Goal: Information Seeking & Learning: Check status

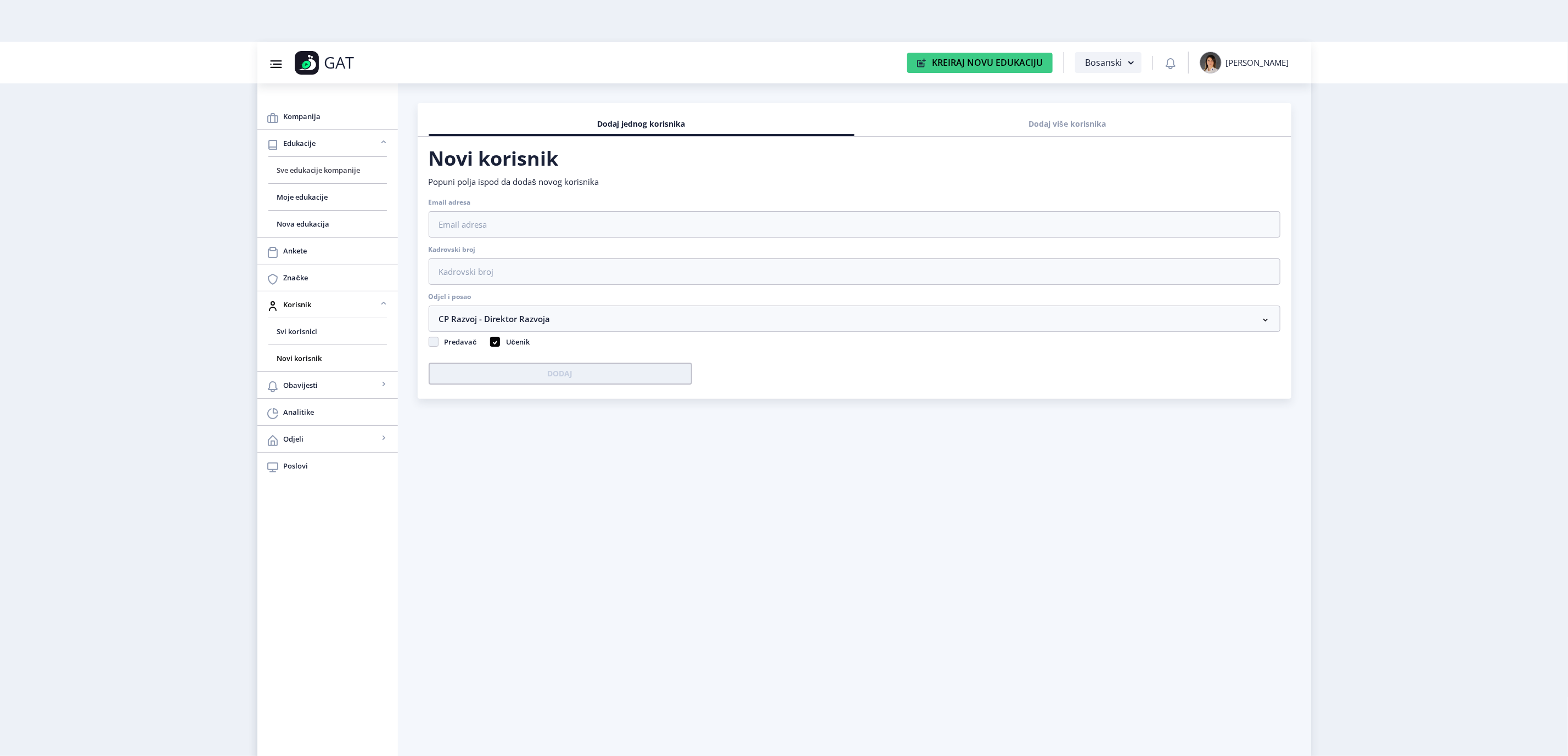
click at [321, 175] on span "Sve edukacije kompanije" at bounding box center [327, 170] width 101 height 13
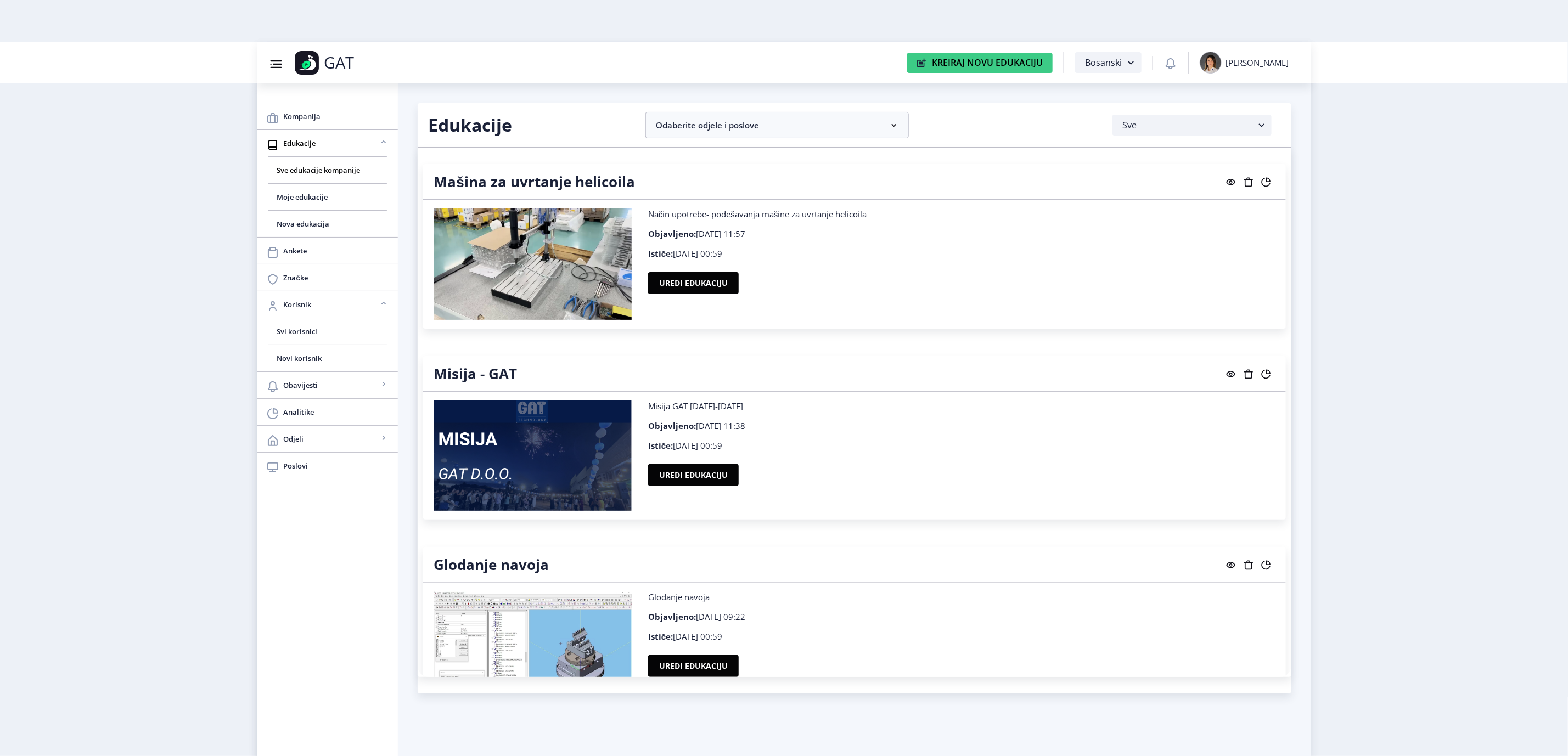
click at [1265, 372] on rect at bounding box center [1266, 374] width 11 height 11
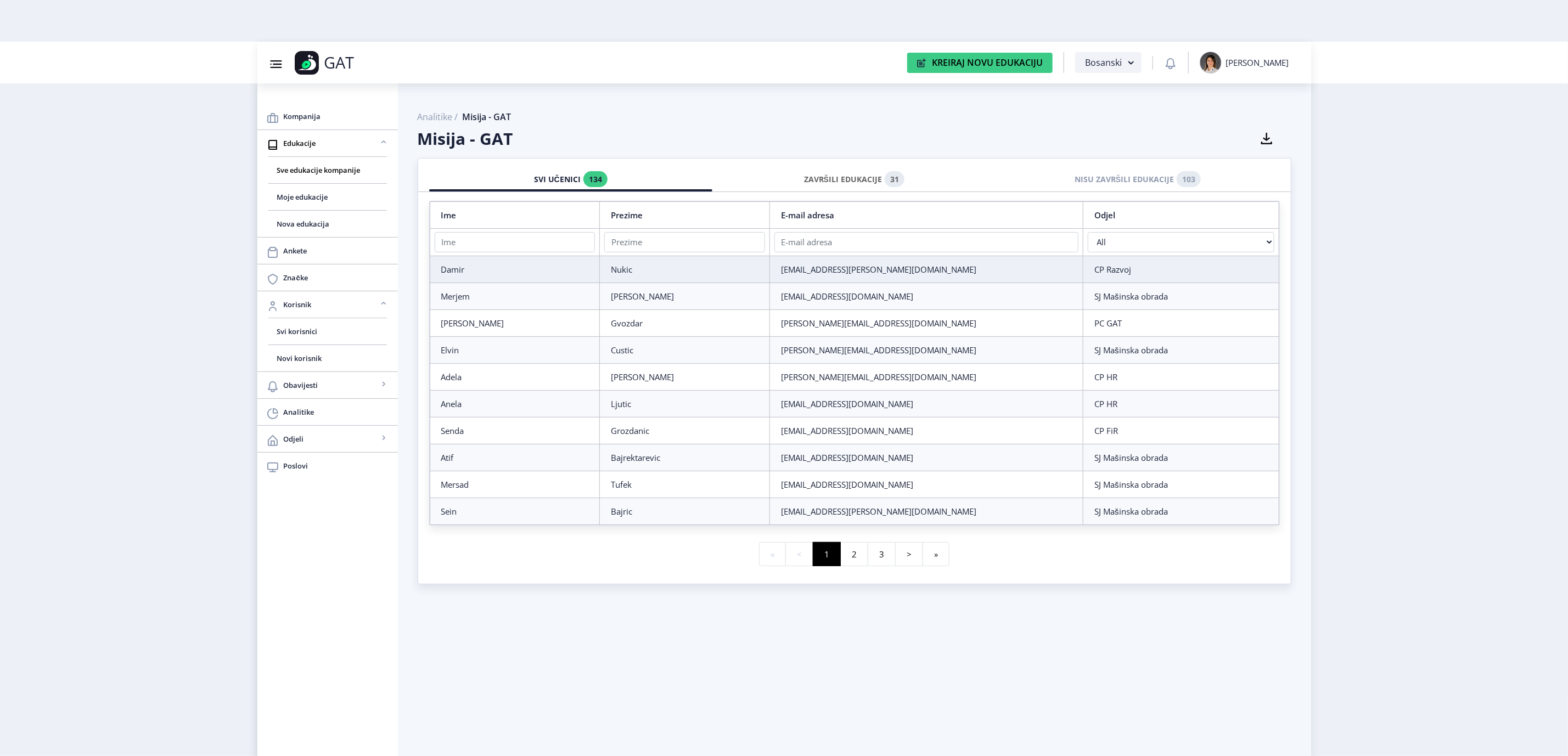
click at [867, 183] on div "ZAVRŠILI EDUKACIJE 31" at bounding box center [854, 179] width 268 height 24
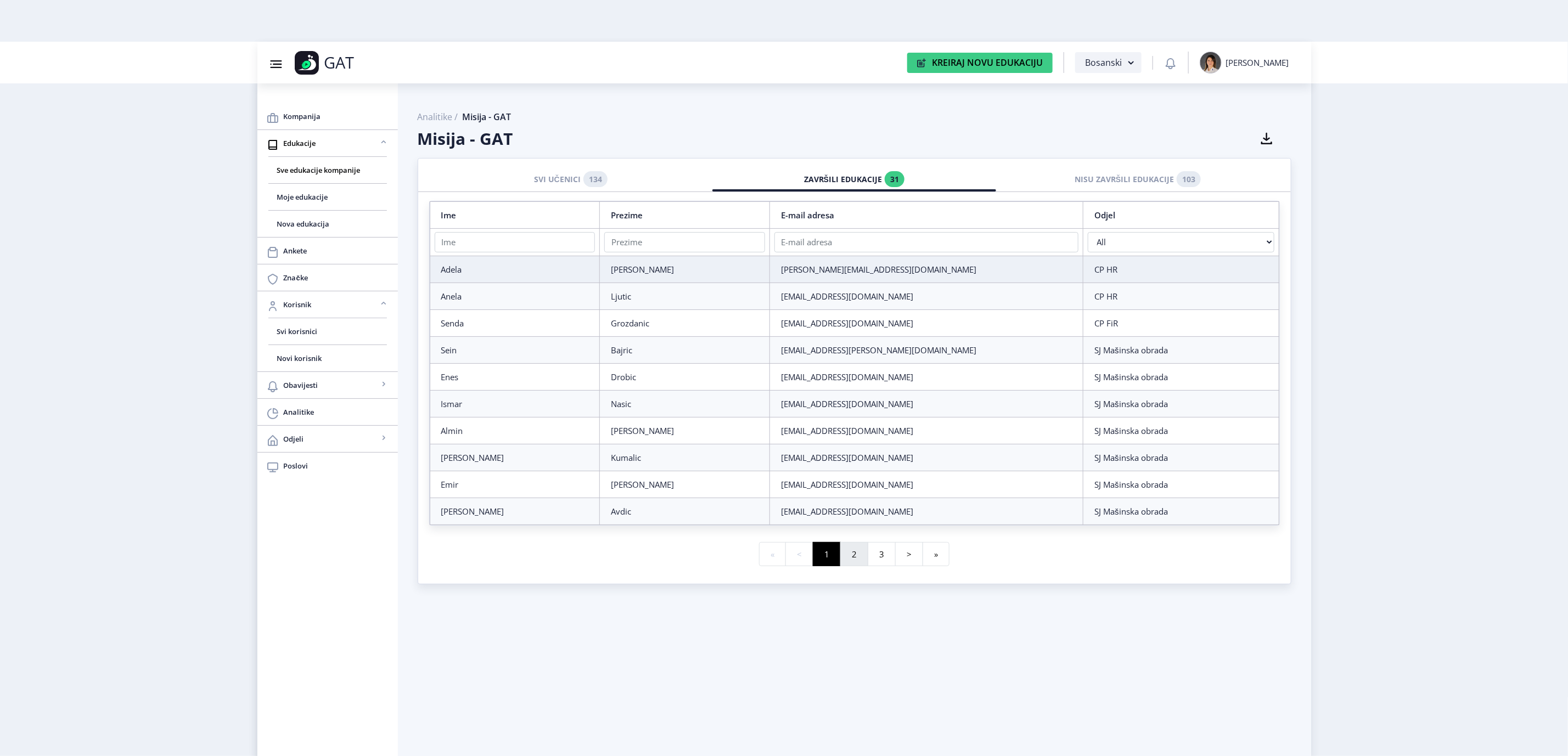
click at [854, 563] on button "2" at bounding box center [854, 555] width 28 height 25
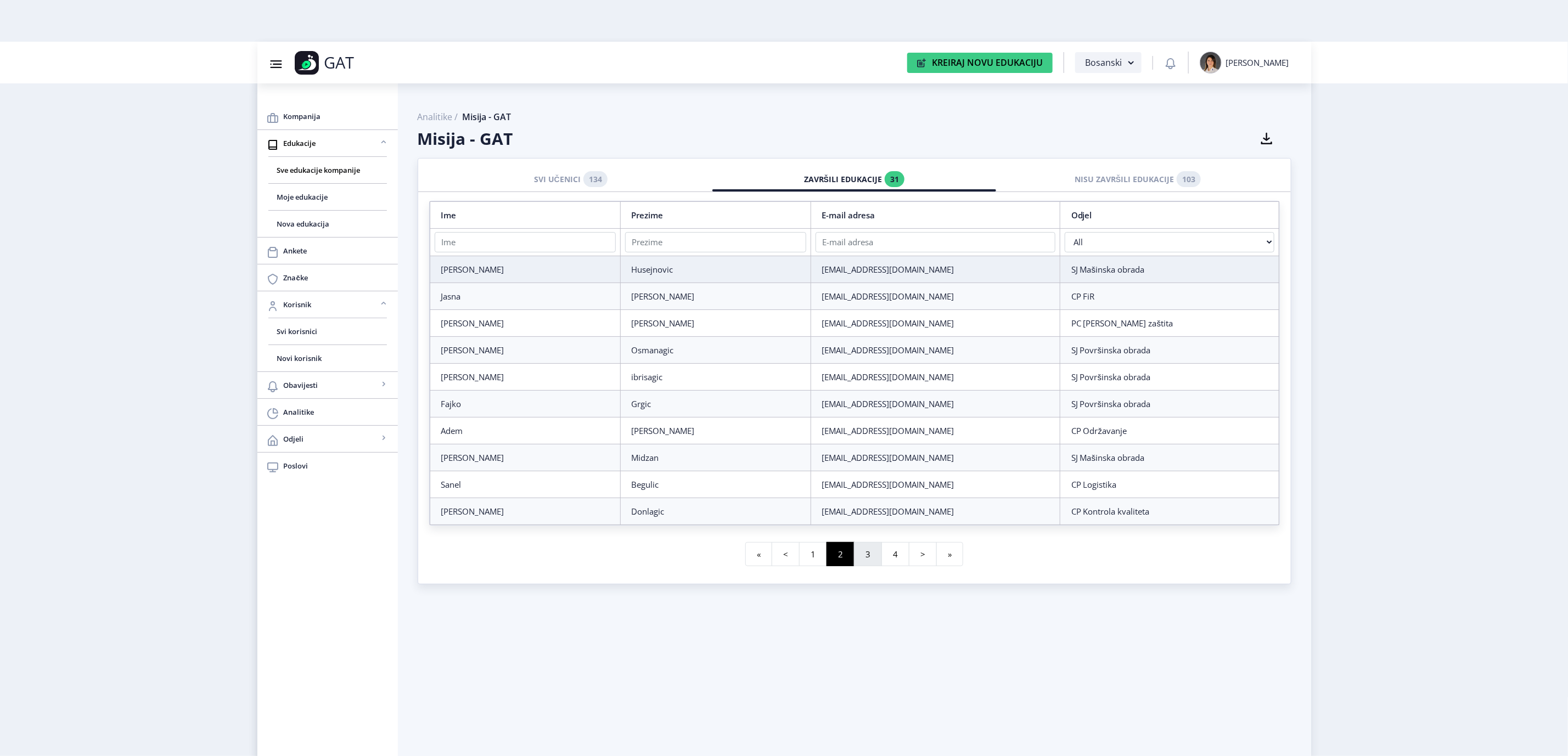
click at [866, 563] on button "3" at bounding box center [867, 555] width 28 height 25
click at [874, 563] on button "4" at bounding box center [882, 555] width 28 height 25
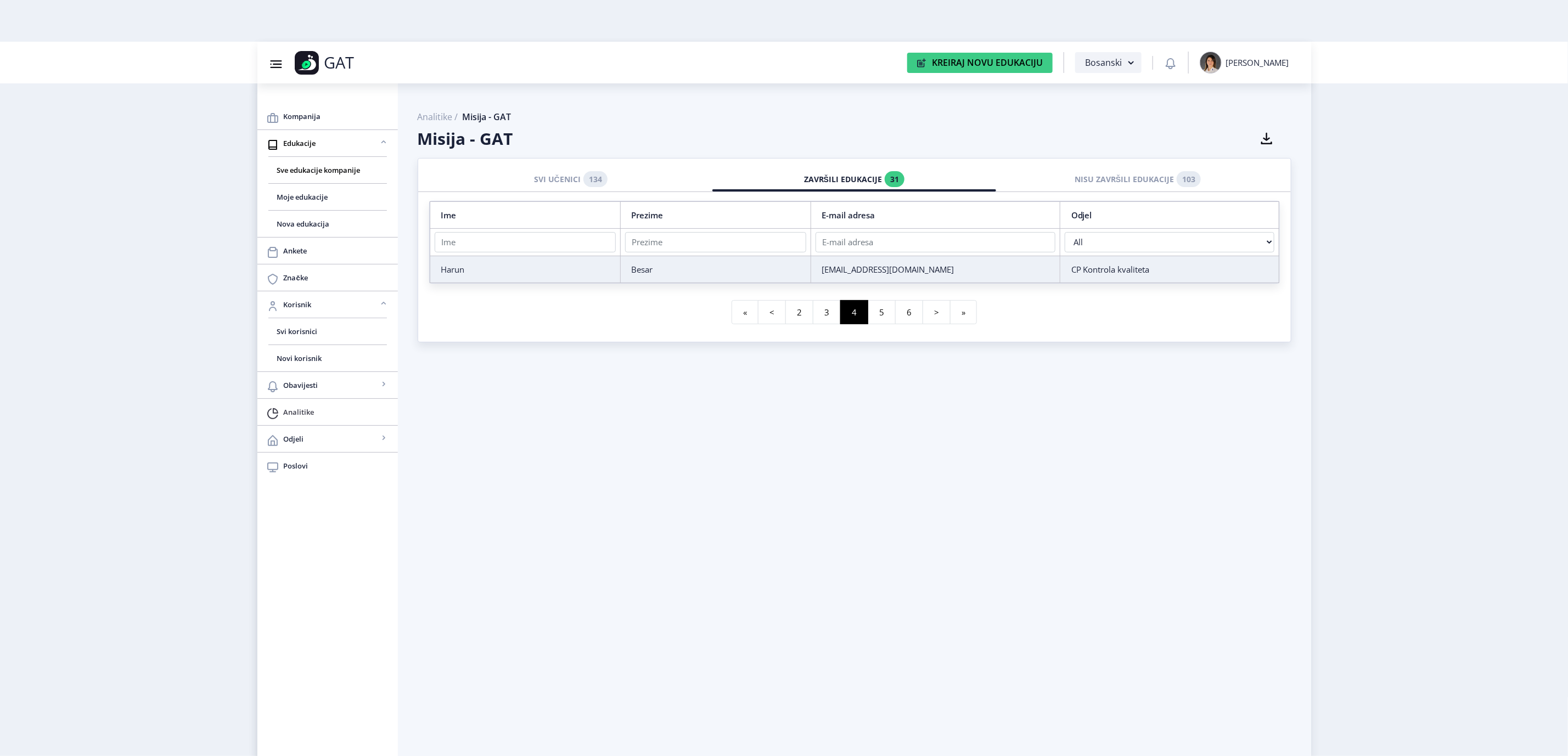
click at [312, 412] on span "Analitike" at bounding box center [336, 412] width 105 height 13
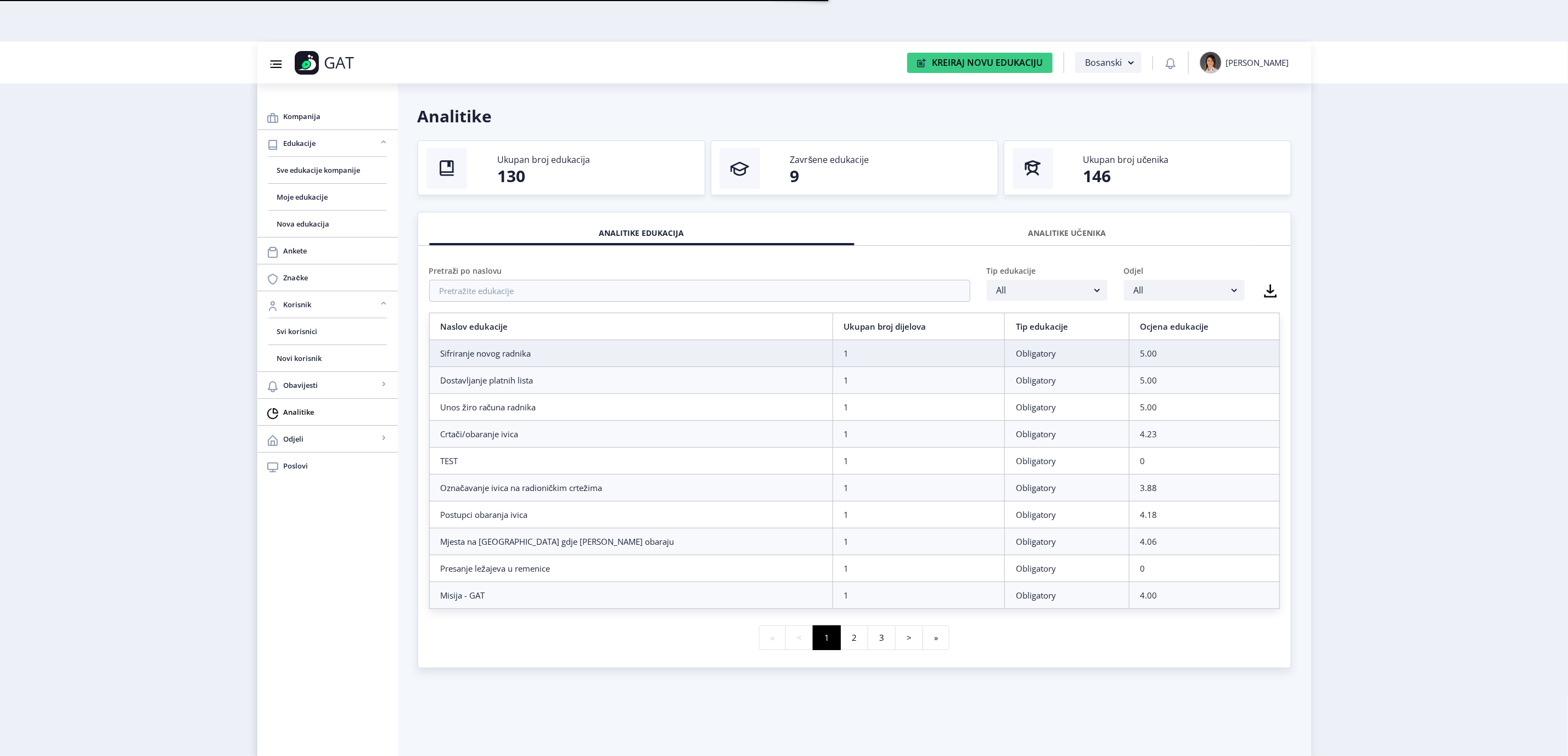
click at [1078, 232] on div "ANALITIKE UČENIKA" at bounding box center [1067, 232] width 409 height 24
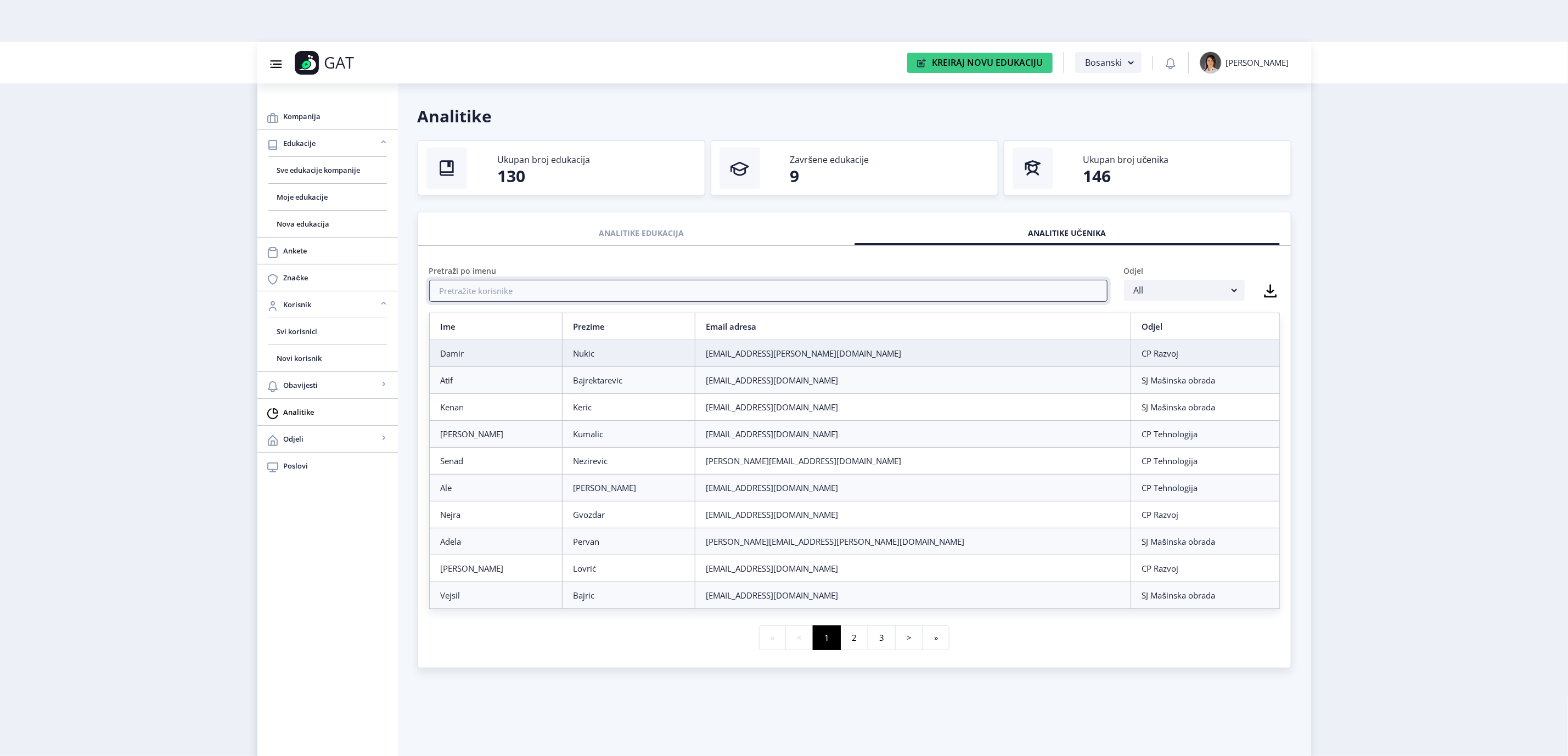
click at [732, 283] on input "text" at bounding box center [768, 291] width 678 height 22
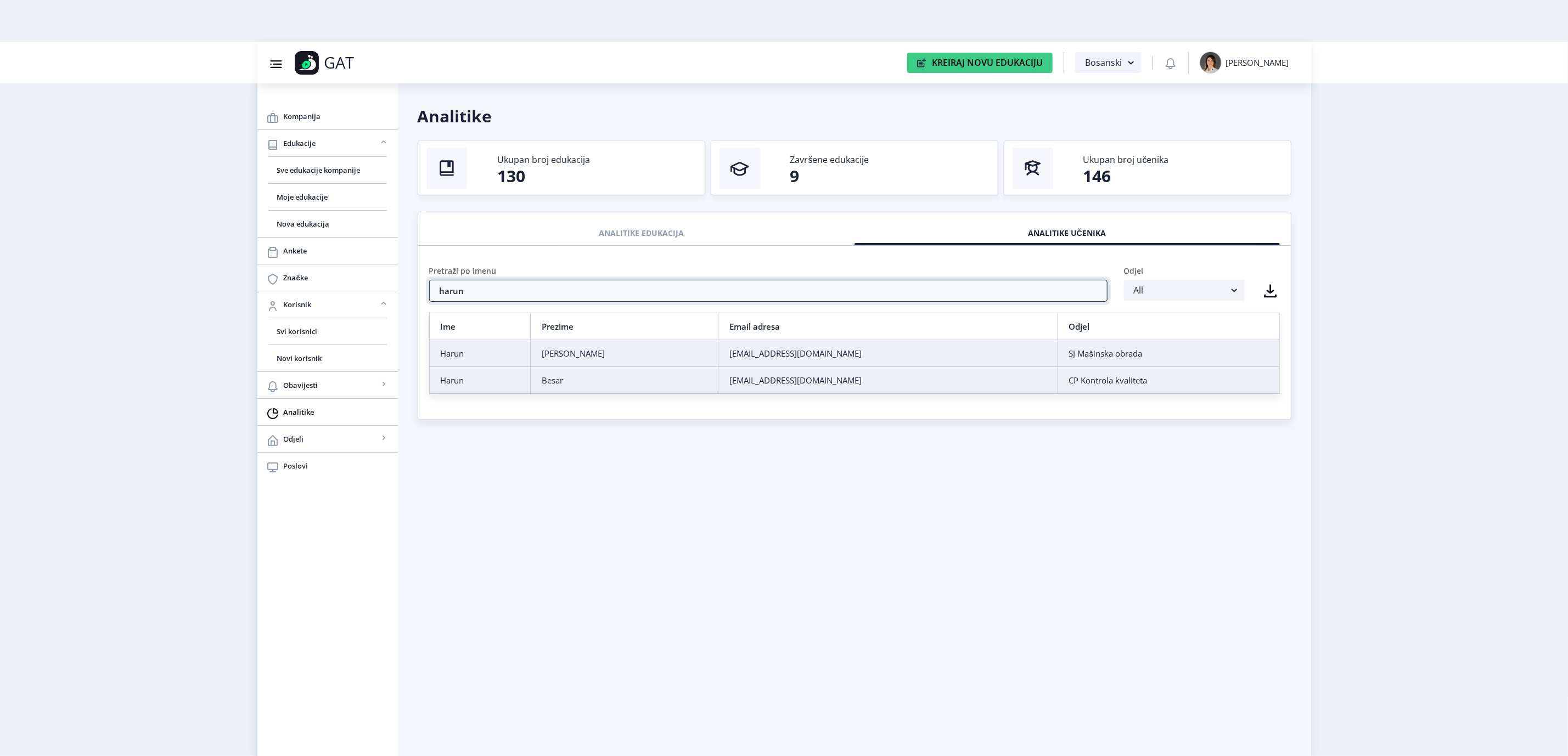
type input "harun"
click at [744, 385] on div "[EMAIL_ADDRESS][DOMAIN_NAME]" at bounding box center [888, 380] width 318 height 11
